Goal: Task Accomplishment & Management: Manage account settings

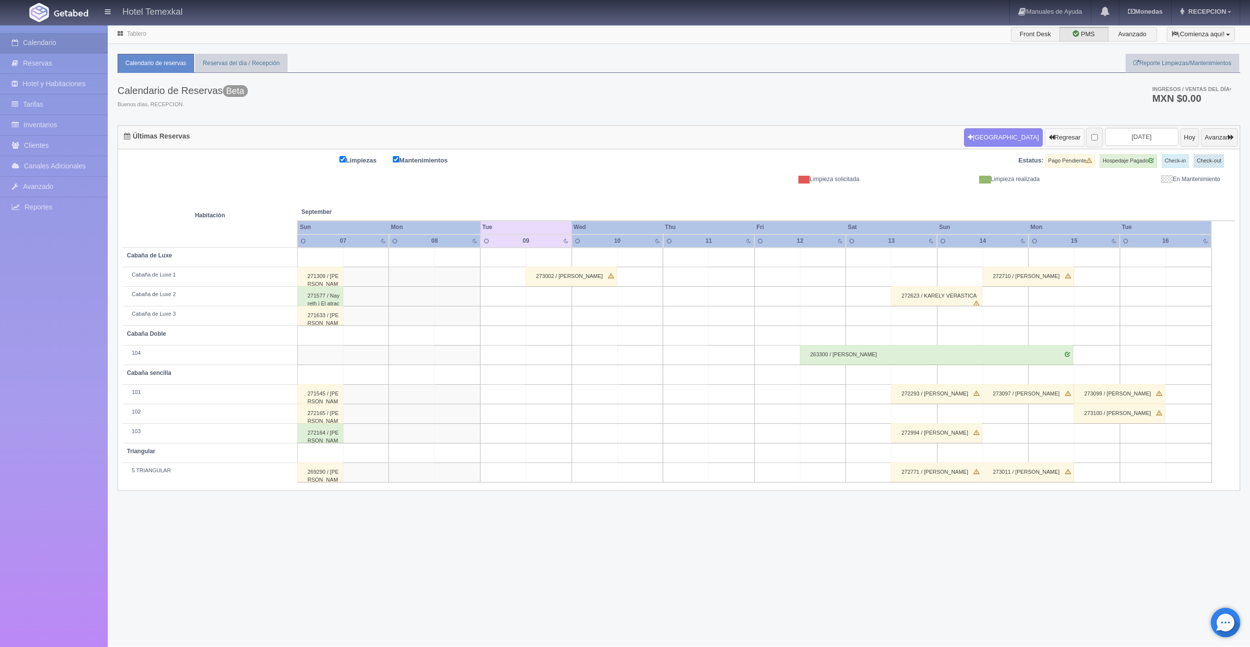
click at [1045, 140] on button "Regresar" at bounding box center [1064, 137] width 40 height 19
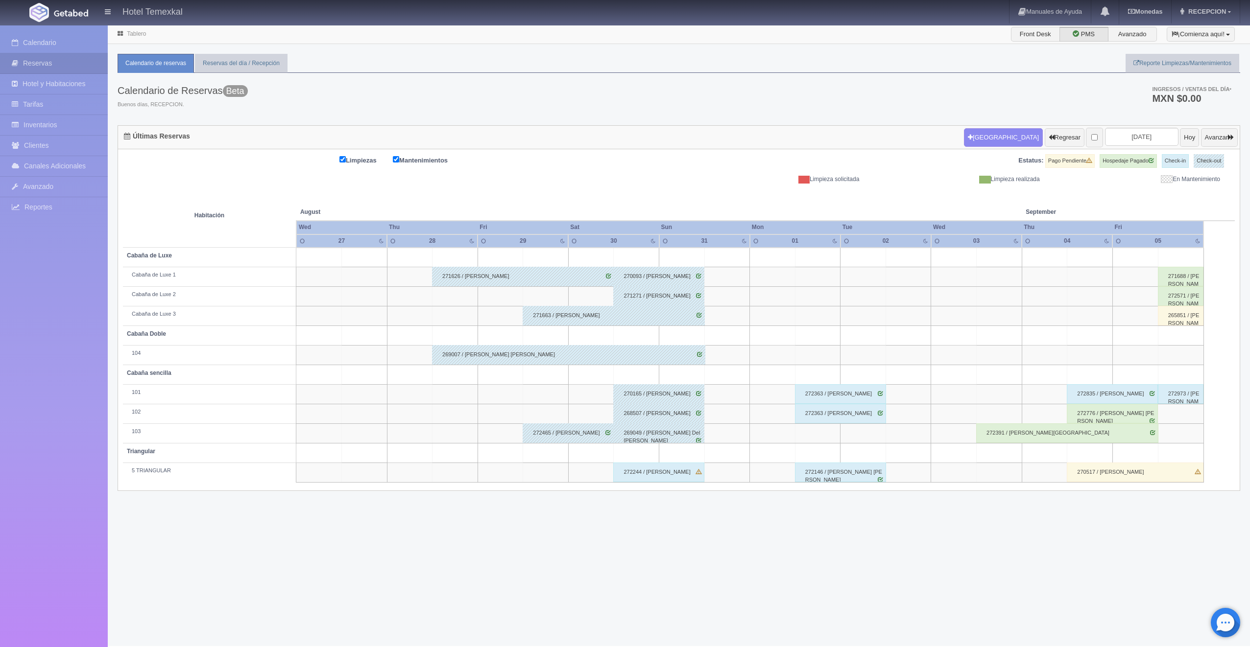
click at [850, 395] on div "272363 / LIZBETH VIVIANA VELASCO" at bounding box center [840, 394] width 91 height 20
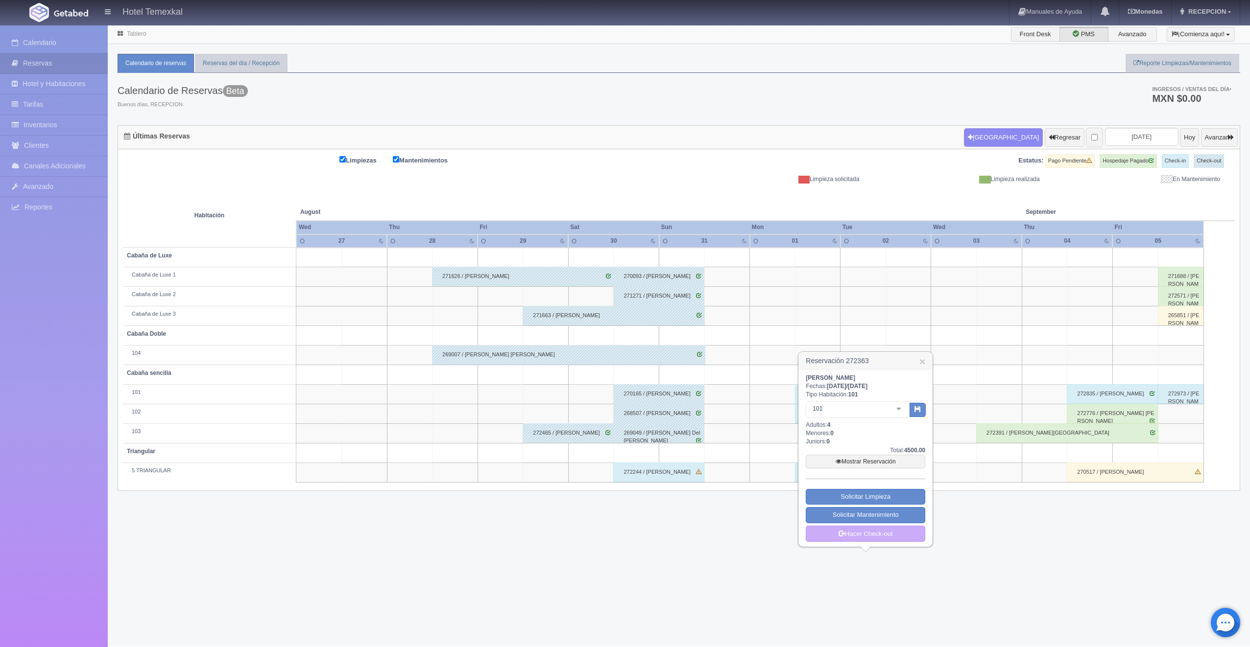
click at [669, 478] on div "272244 / [PERSON_NAME]" at bounding box center [658, 473] width 91 height 20
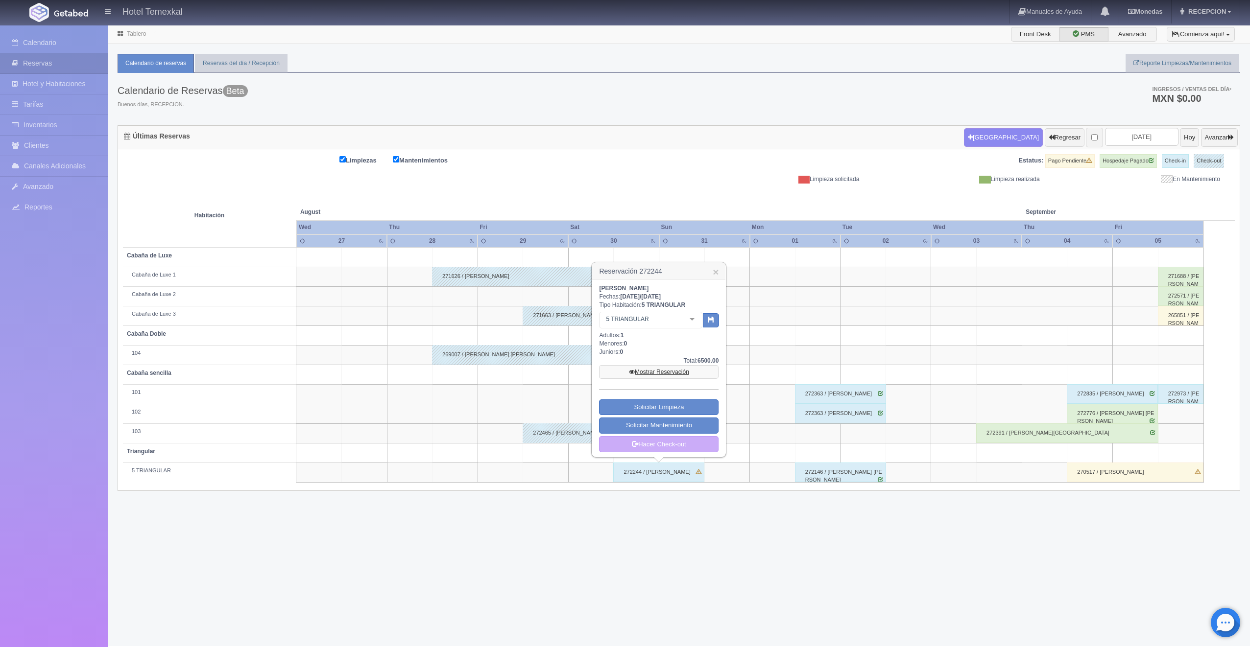
click at [664, 377] on link "Mostrar Reservación" at bounding box center [658, 372] width 119 height 14
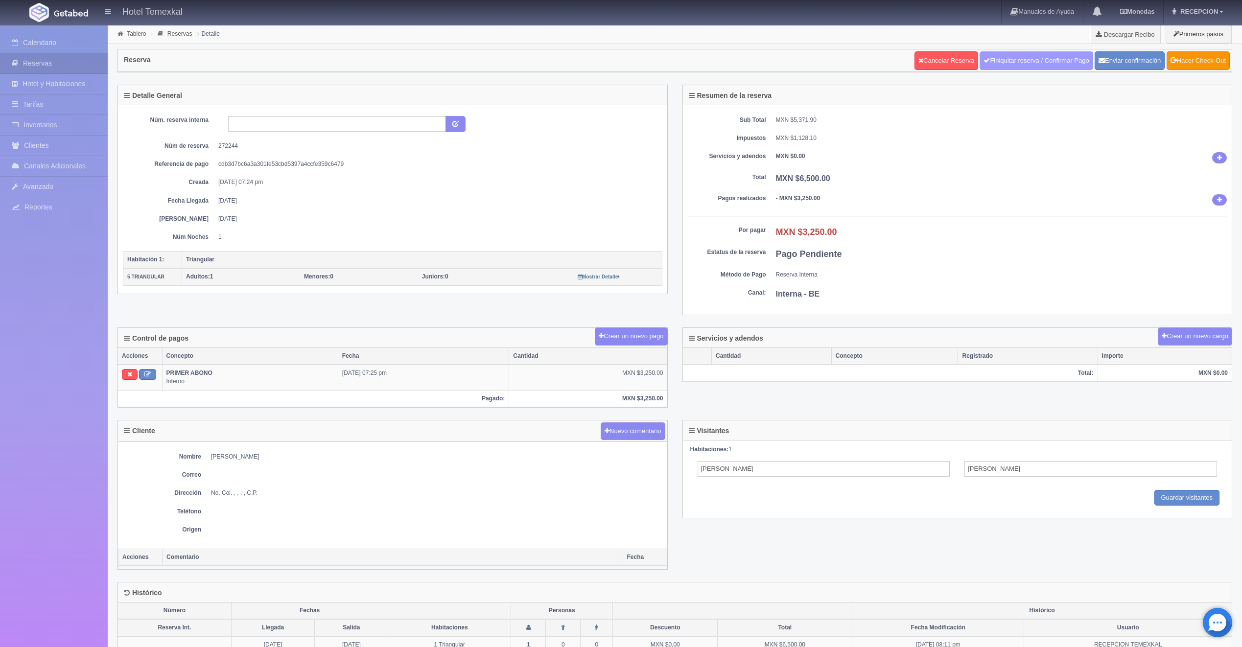
click at [991, 65] on link "Finiquitar reserva / Confirmar Pago" at bounding box center [1036, 60] width 113 height 19
click at [1207, 62] on link "Hacer Check-Out" at bounding box center [1198, 60] width 63 height 19
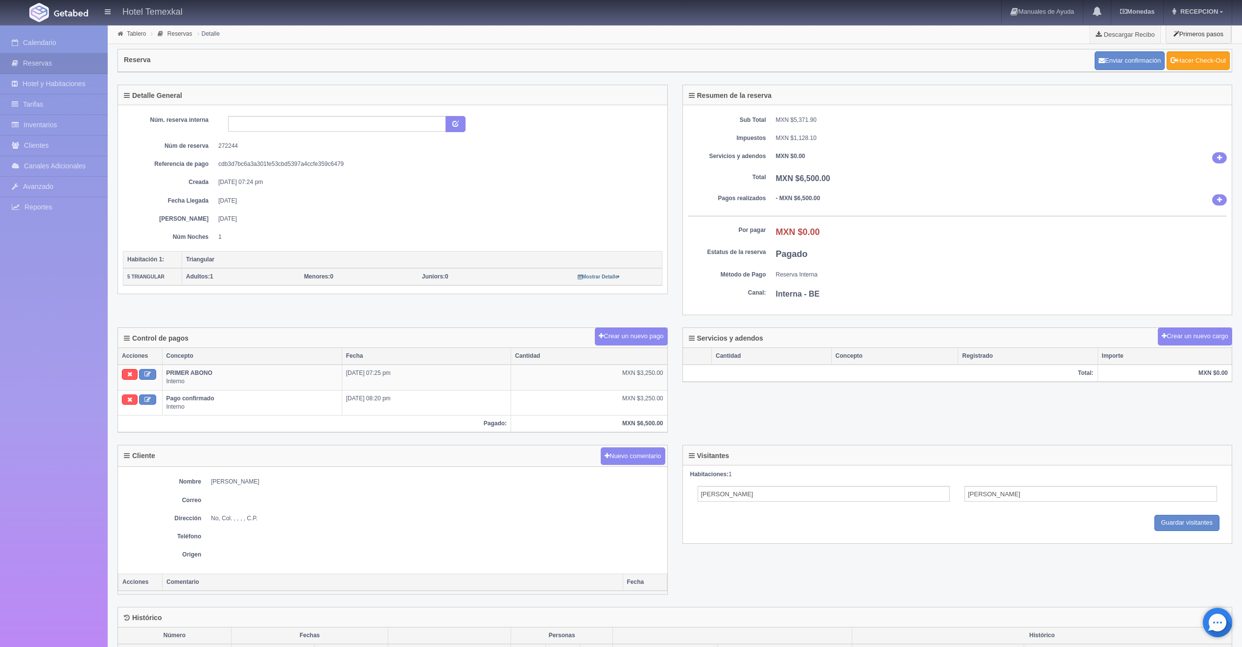
click at [1184, 67] on link "Hacer Check-Out" at bounding box center [1198, 60] width 63 height 19
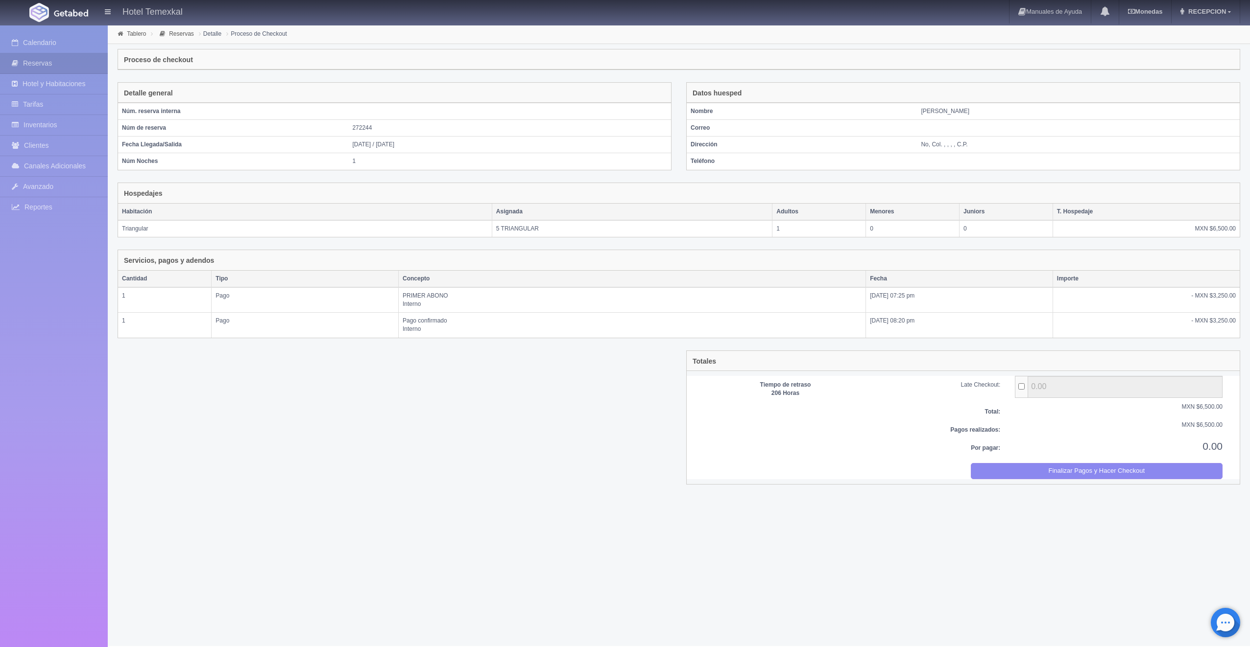
click at [1083, 478] on div "Totales Tiempo de retraso 206 Horas Late Checkout: 0.00 Total: MXN $6,500.00 Pa…" at bounding box center [963, 418] width 554 height 134
click at [1022, 476] on button "Finalizar Pagos y Hacer Checkout" at bounding box center [1097, 471] width 252 height 16
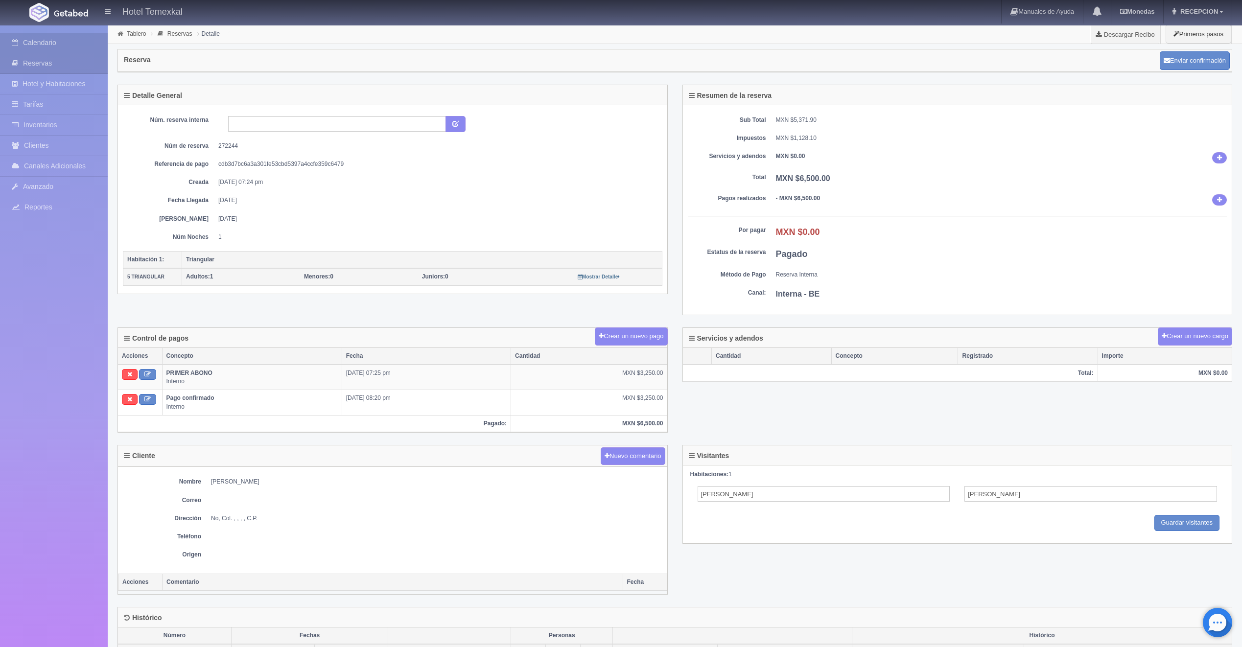
click at [77, 37] on link "Calendario" at bounding box center [54, 43] width 108 height 20
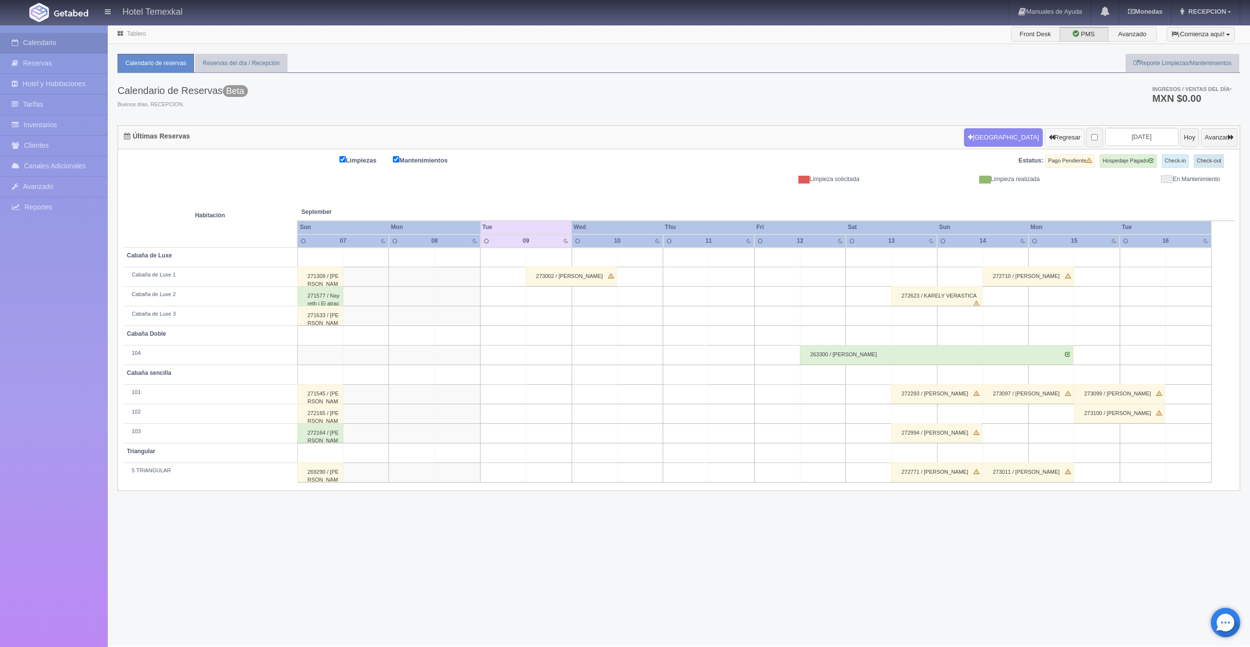
click at [1046, 141] on button "Regresar" at bounding box center [1064, 137] width 40 height 19
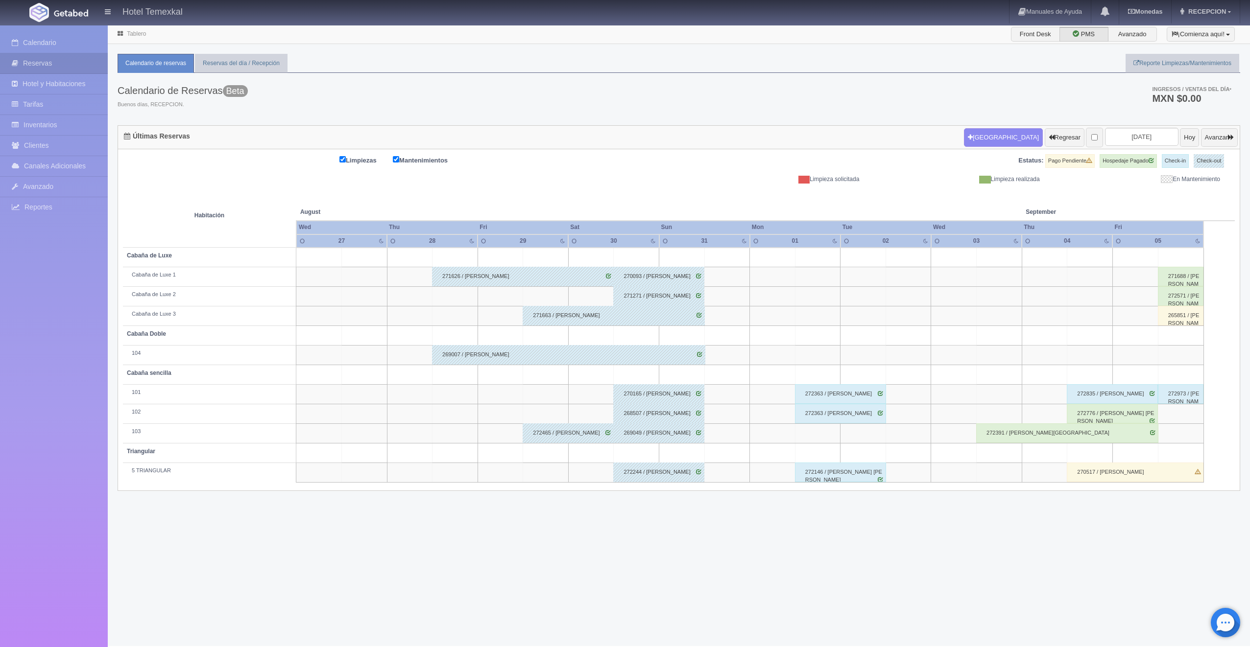
click at [844, 395] on div "272363 / LIZBETH VIVIANA VELASCO" at bounding box center [840, 394] width 91 height 20
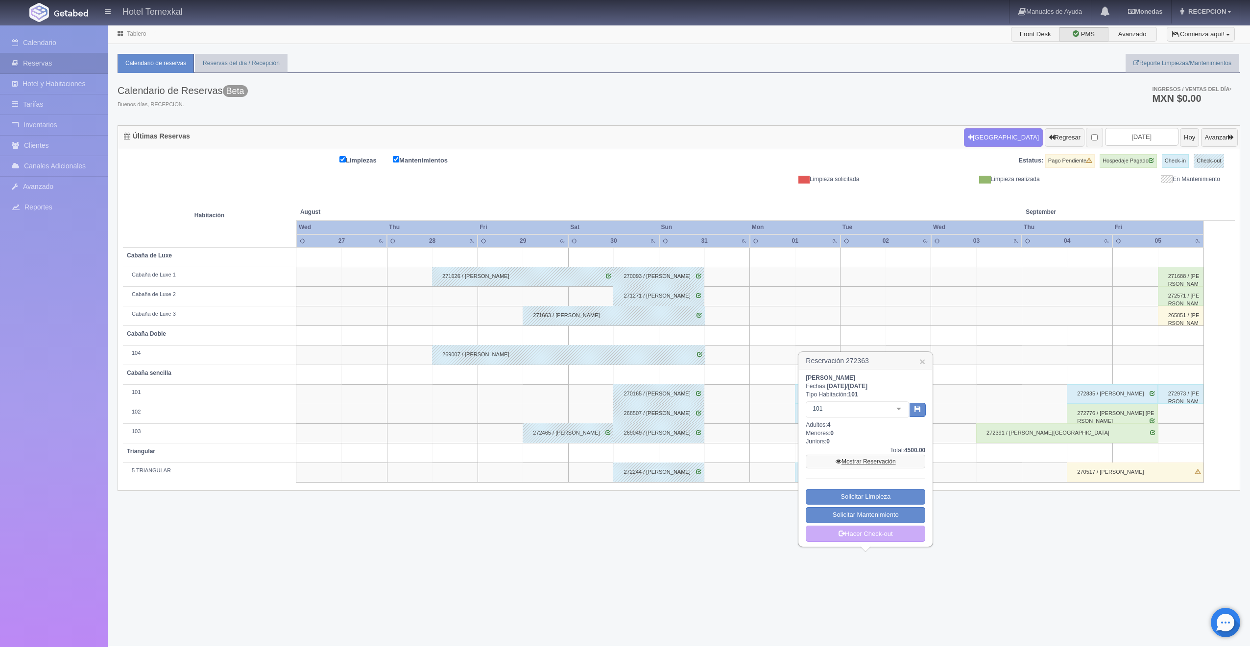
click at [867, 456] on link "Mostrar Reservación" at bounding box center [865, 462] width 119 height 14
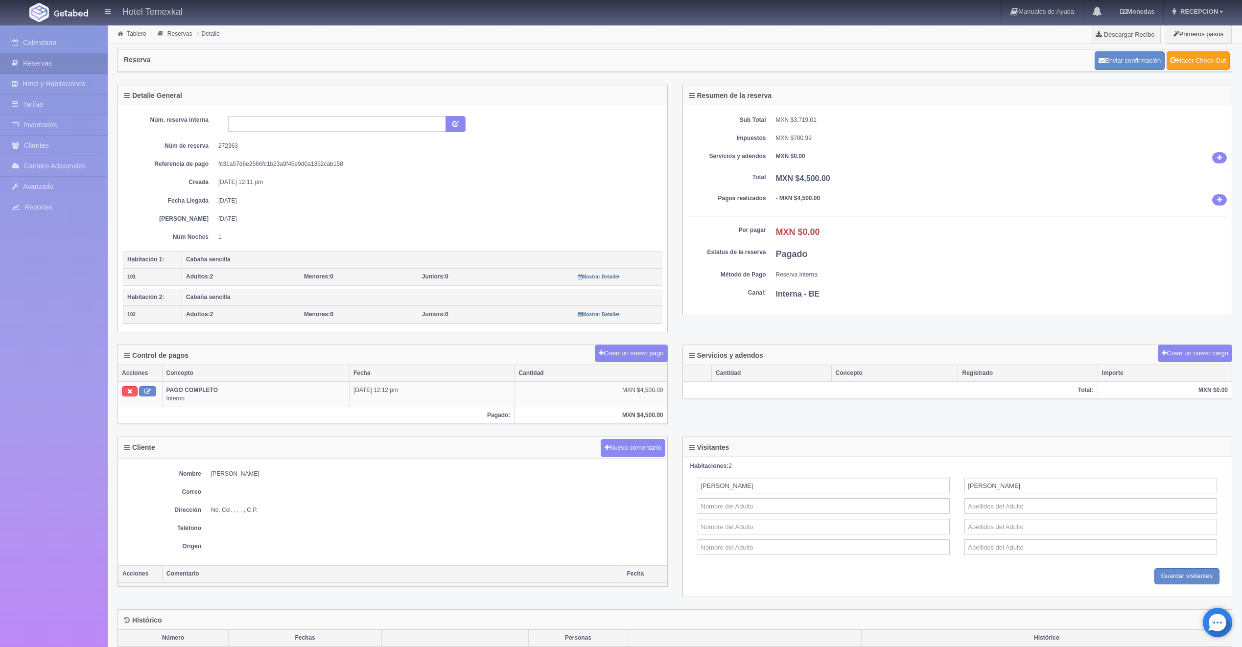
click at [1174, 61] on icon at bounding box center [1174, 59] width 6 height 6
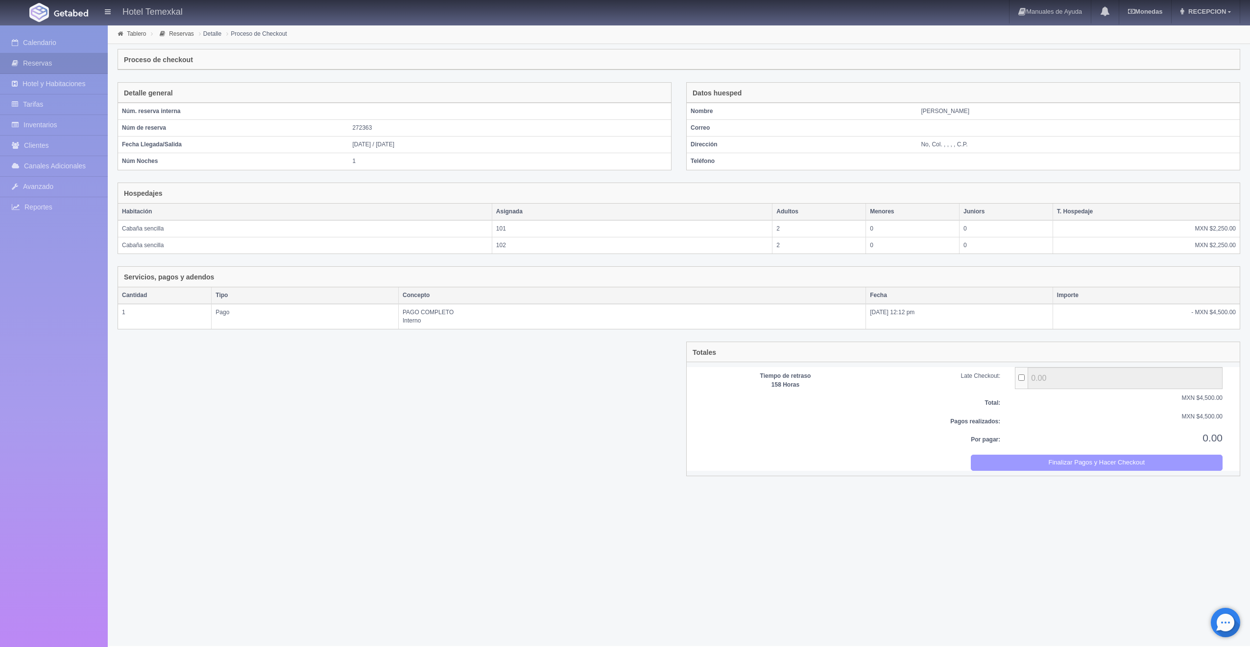
click at [1077, 455] on button "Finalizar Pagos y Hacer Checkout" at bounding box center [1097, 463] width 252 height 16
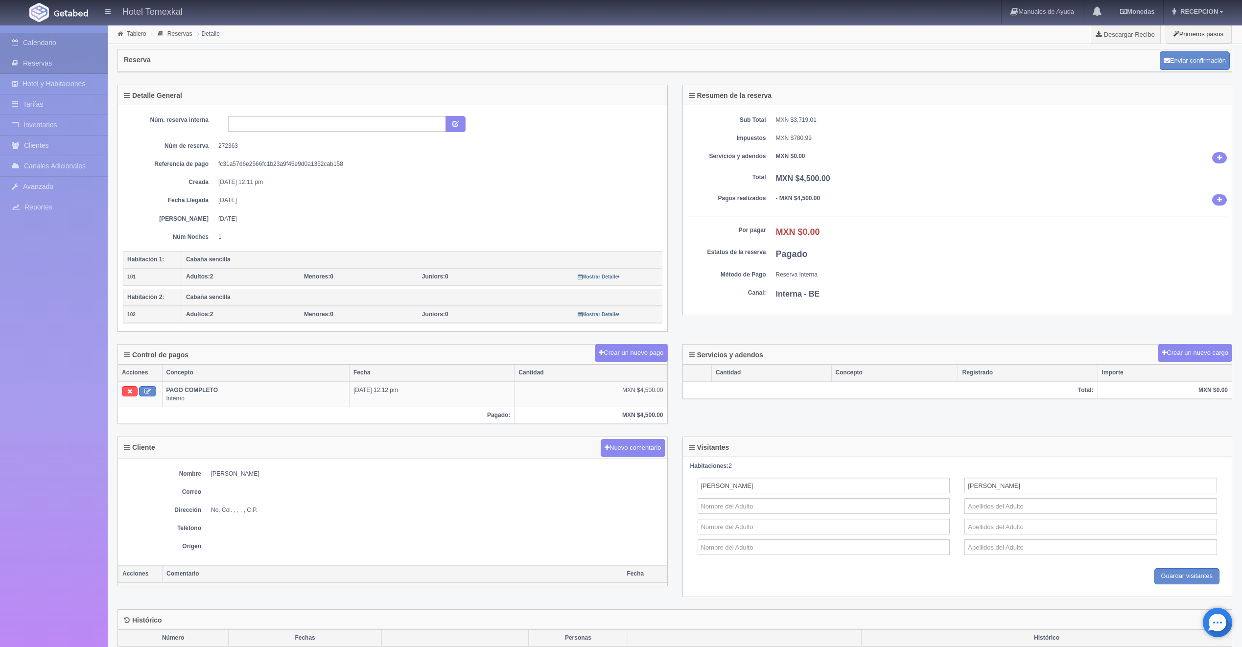
click at [58, 47] on link "Calendario" at bounding box center [54, 43] width 108 height 20
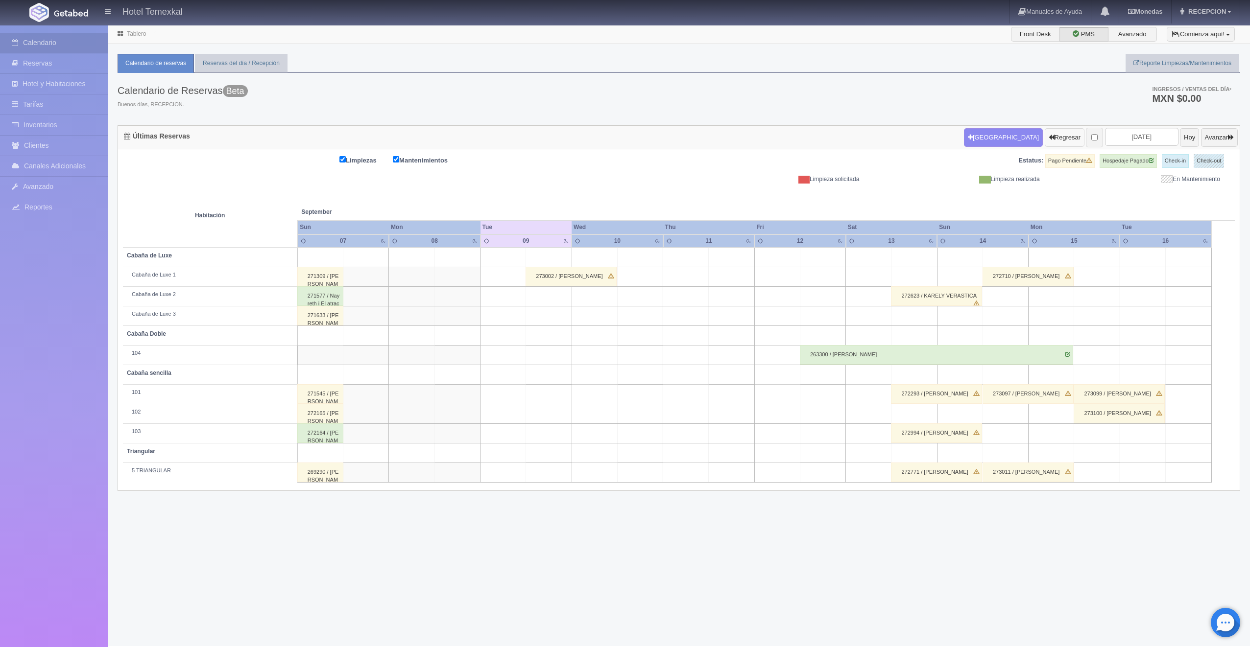
click at [1044, 135] on button "Regresar" at bounding box center [1064, 137] width 40 height 19
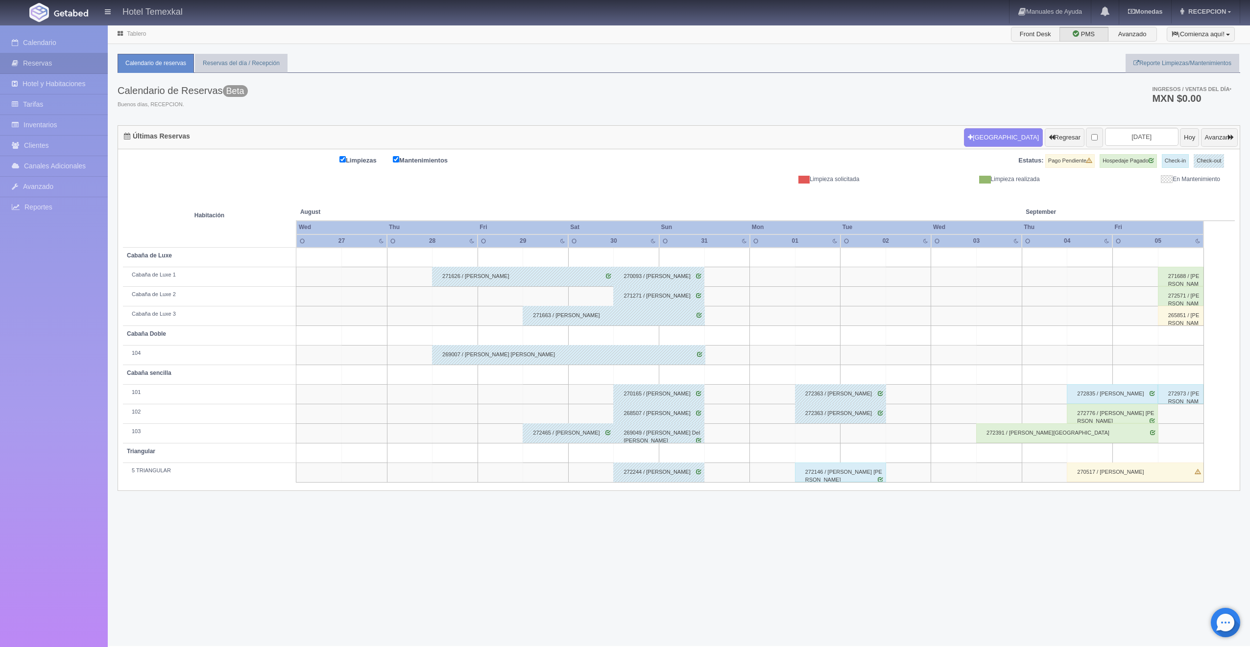
click at [838, 468] on div "272146 / Lizbeth Viviana Velasco Lopez" at bounding box center [840, 473] width 91 height 20
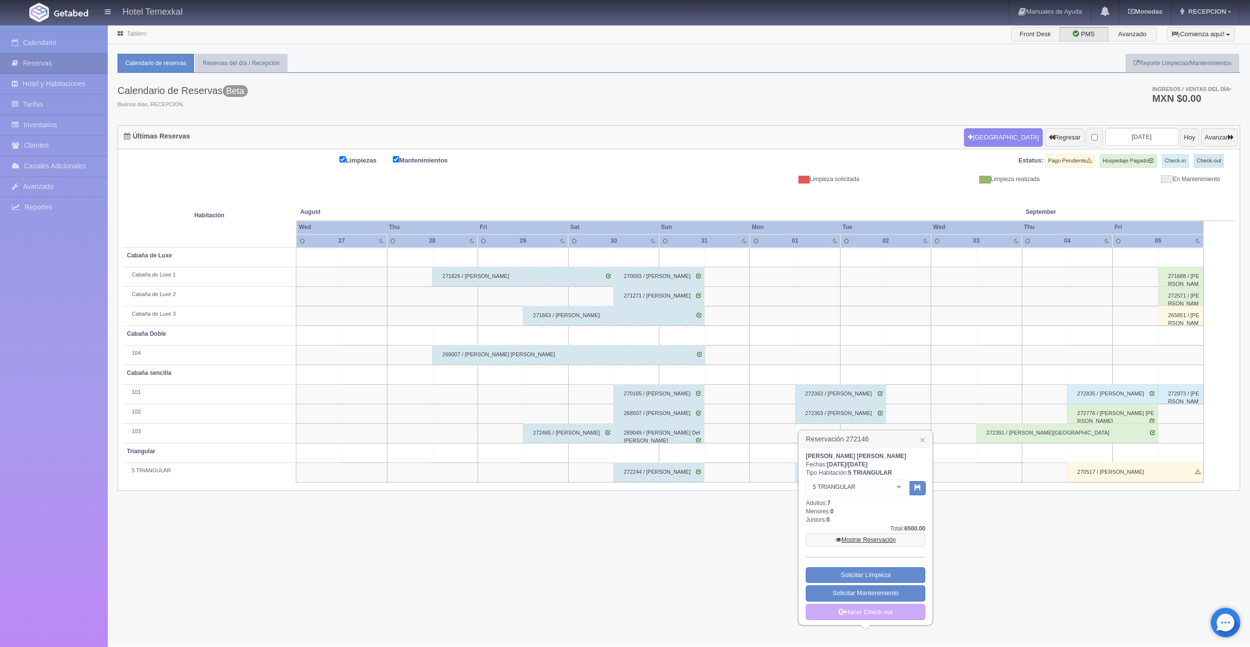
click at [868, 540] on link "Mostrar Reservación" at bounding box center [865, 540] width 119 height 14
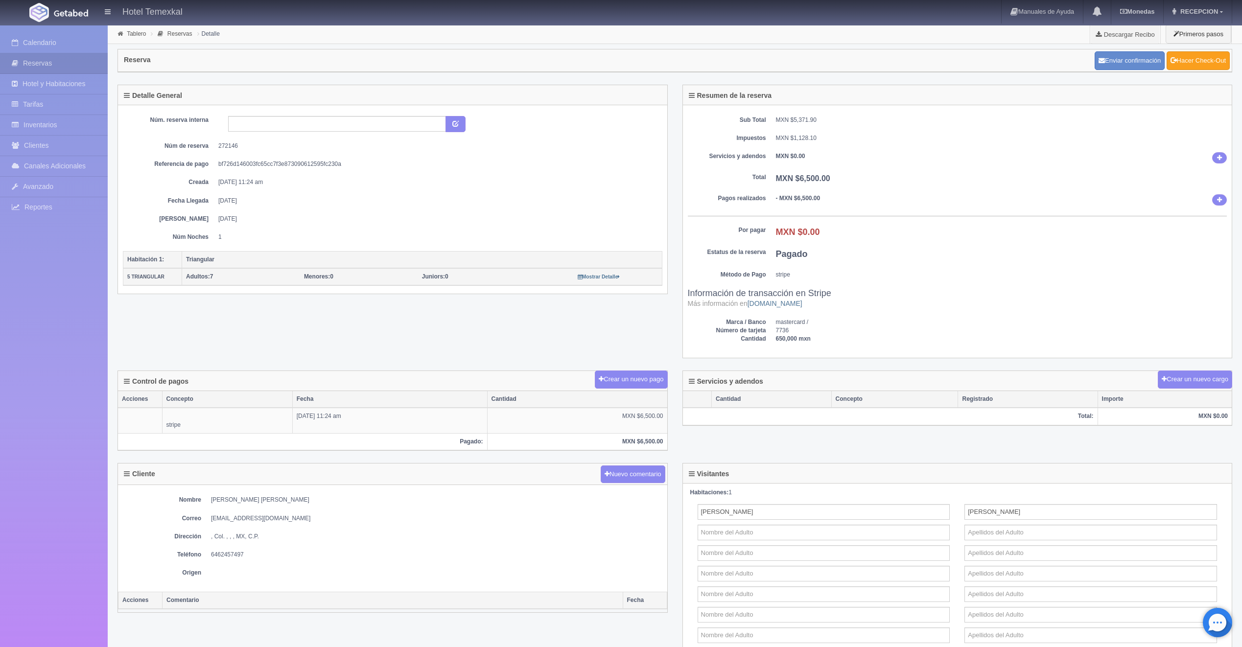
click at [1204, 61] on link "Hacer Check-Out" at bounding box center [1198, 60] width 63 height 19
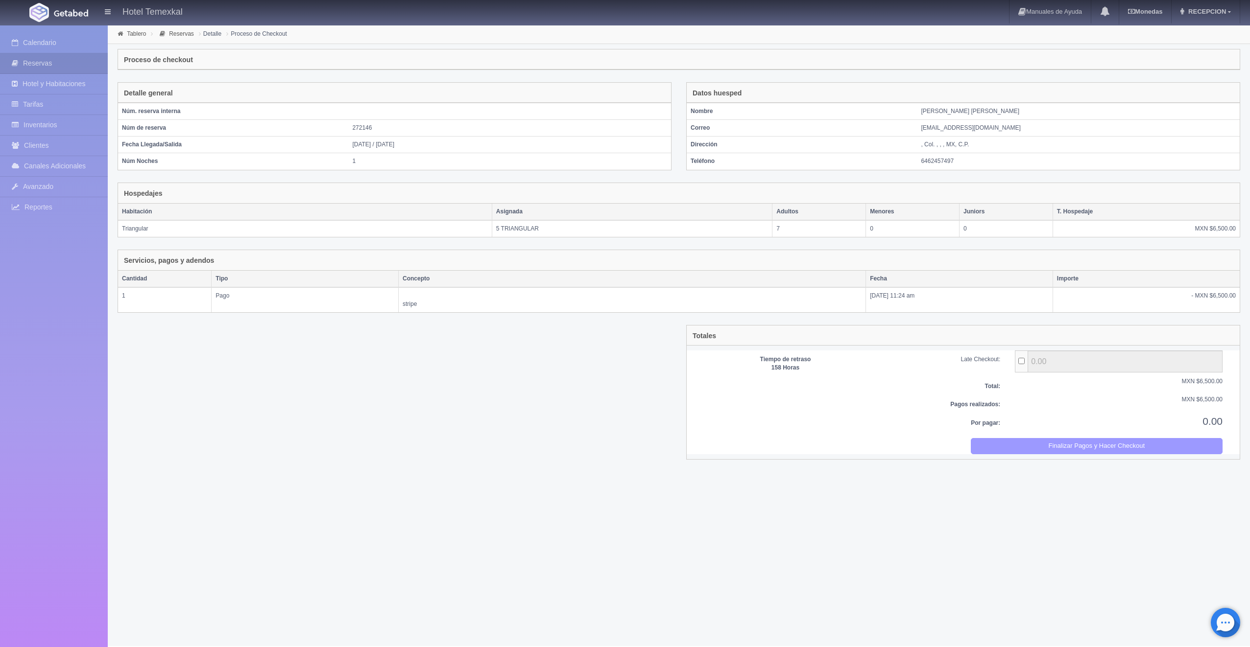
click at [1109, 439] on button "Finalizar Pagos y Hacer Checkout" at bounding box center [1097, 446] width 252 height 16
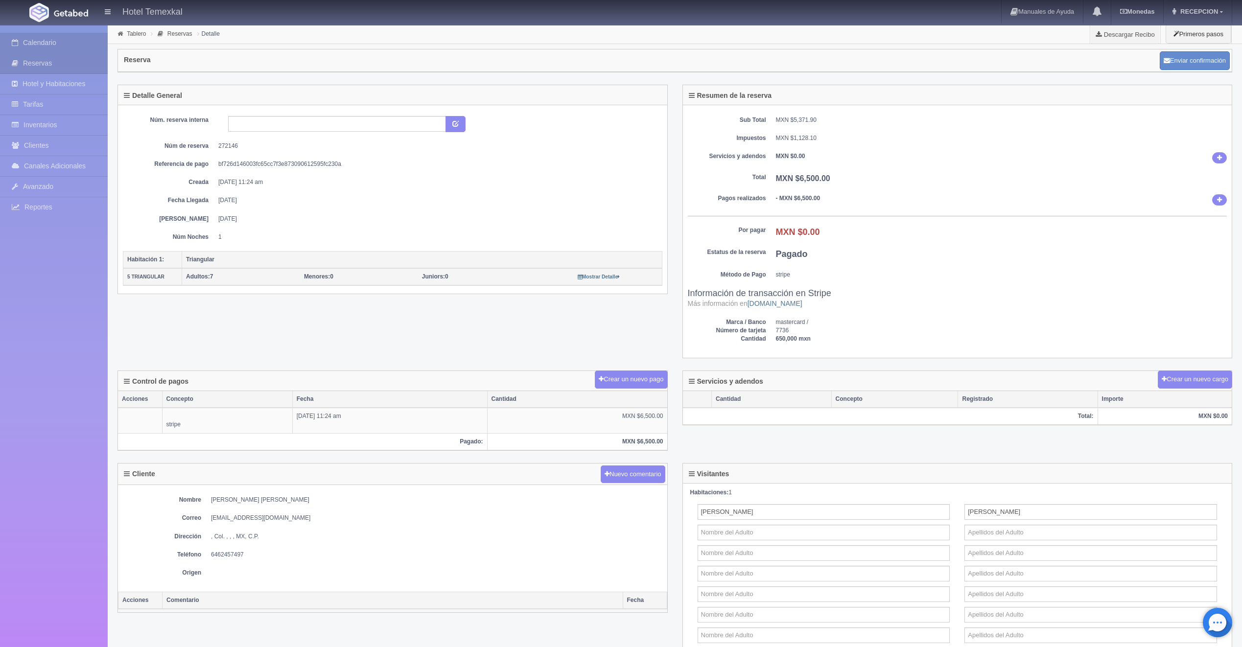
click at [79, 43] on link "Calendario" at bounding box center [54, 43] width 108 height 20
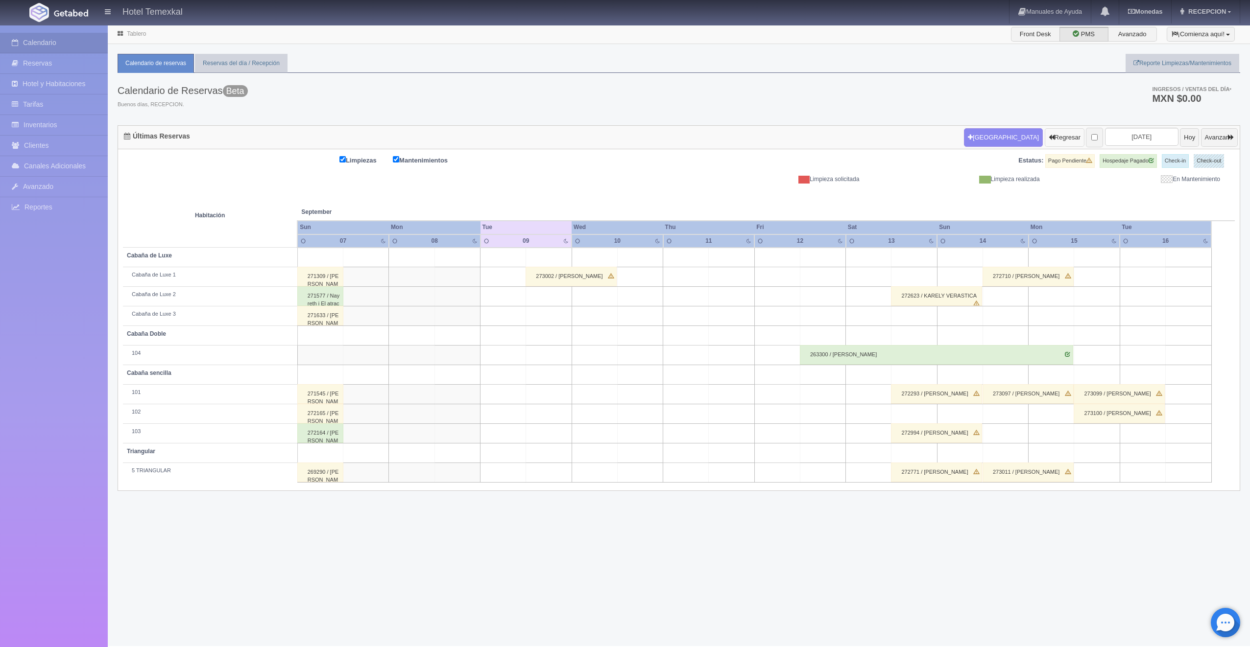
click at [1049, 130] on button "Regresar" at bounding box center [1064, 137] width 40 height 19
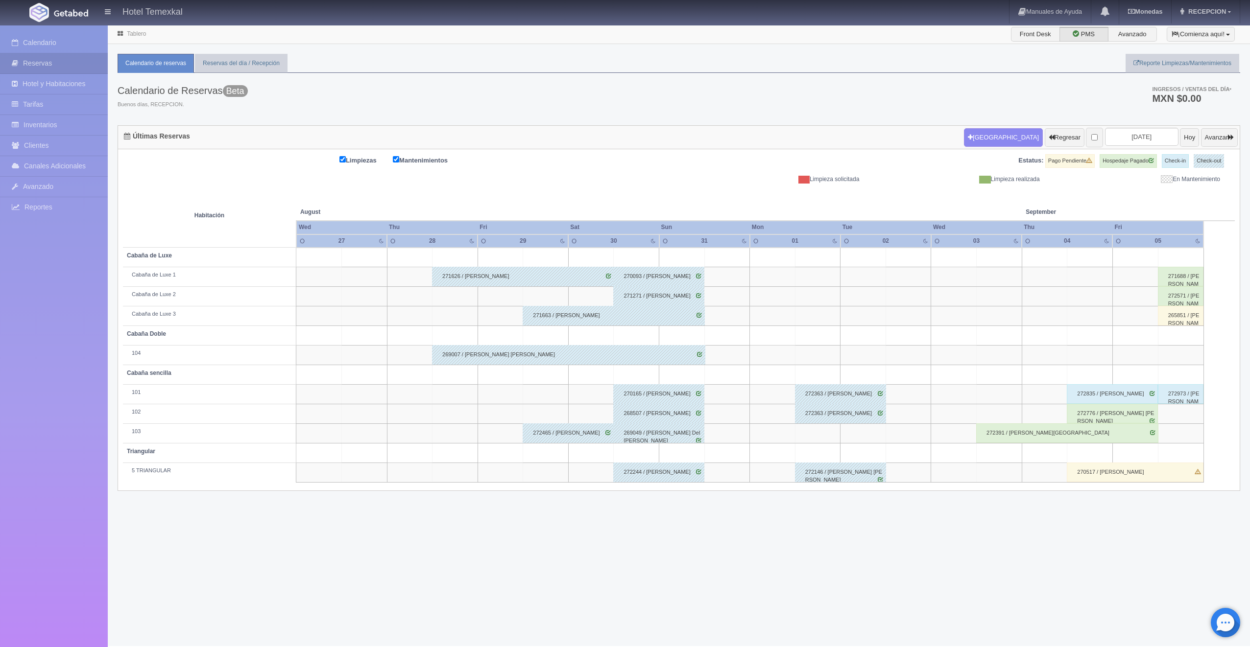
click at [999, 430] on div "272391 / Yesenia Zaragoza" at bounding box center [1067, 434] width 182 height 20
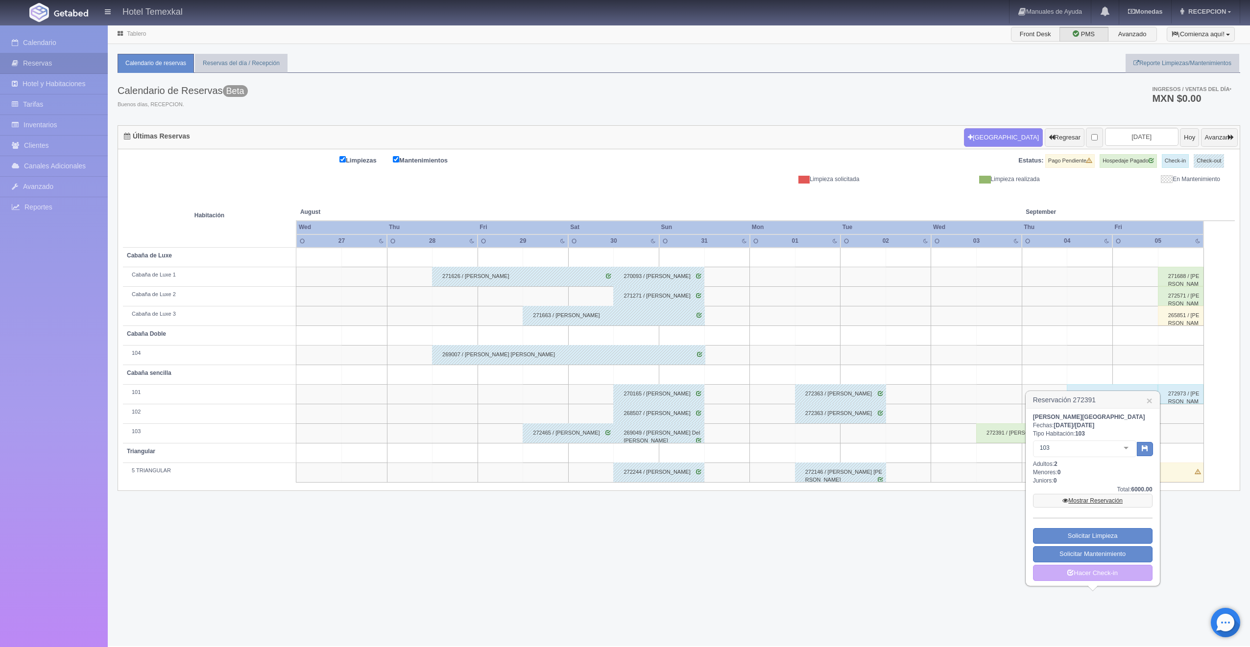
click at [1054, 495] on link "Mostrar Reservación" at bounding box center [1092, 501] width 119 height 14
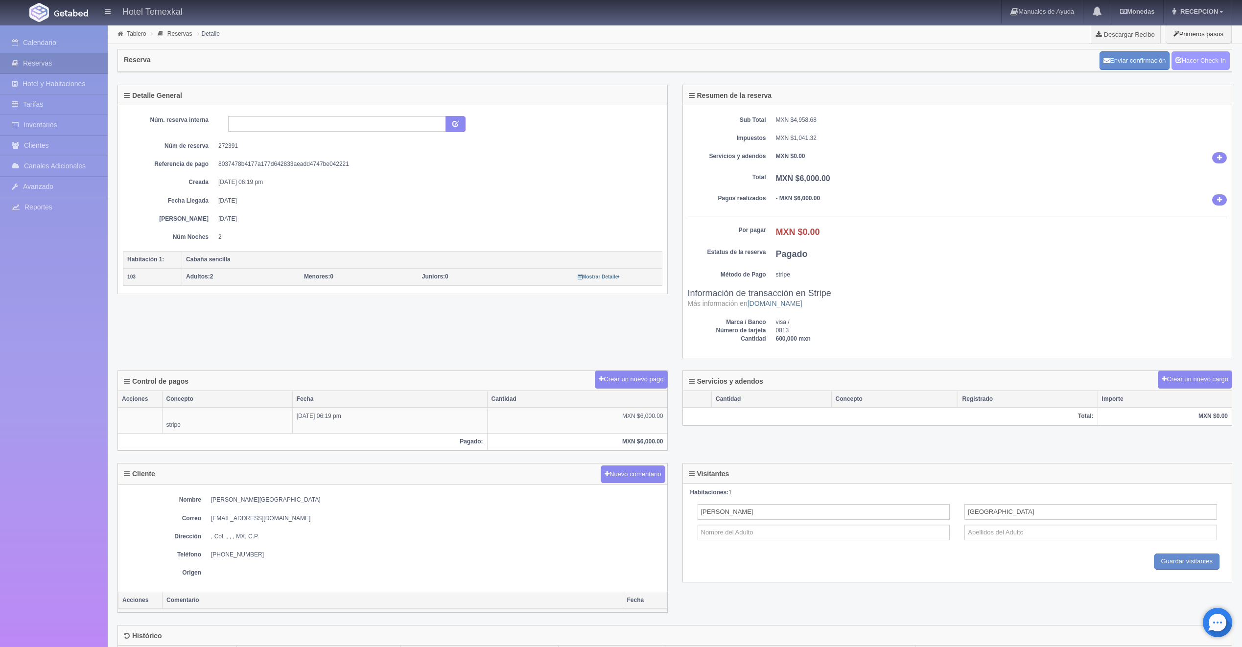
click at [1207, 57] on link "Hacer Check-In" at bounding box center [1201, 60] width 58 height 19
click at [1209, 59] on link "Hacer Check-Out" at bounding box center [1198, 60] width 63 height 19
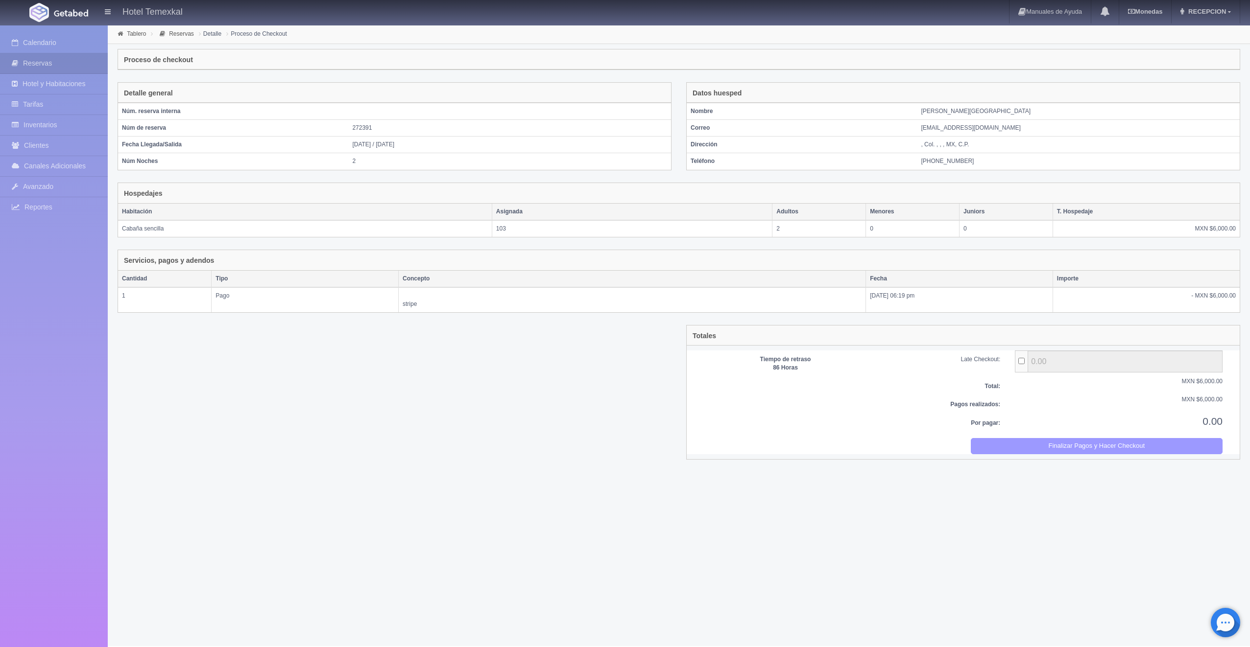
click at [1127, 451] on button "Finalizar Pagos y Hacer Checkout" at bounding box center [1097, 446] width 252 height 16
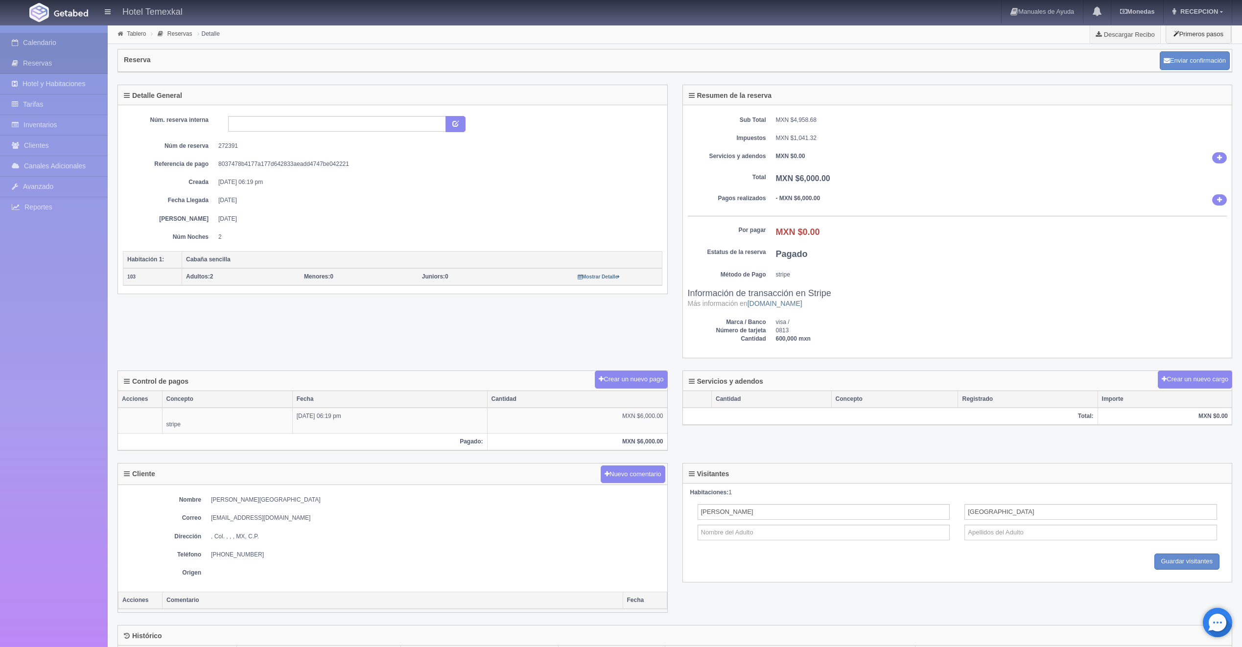
click at [70, 37] on link "Calendario" at bounding box center [54, 43] width 108 height 20
